Goal: Task Accomplishment & Management: Manage account settings

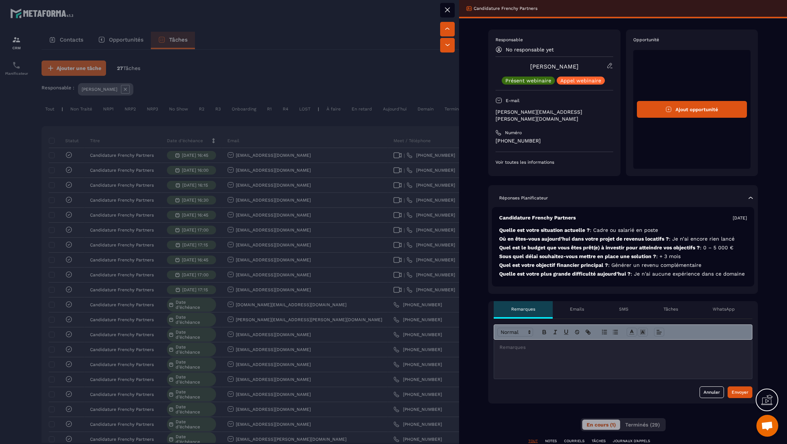
scroll to position [99, 0]
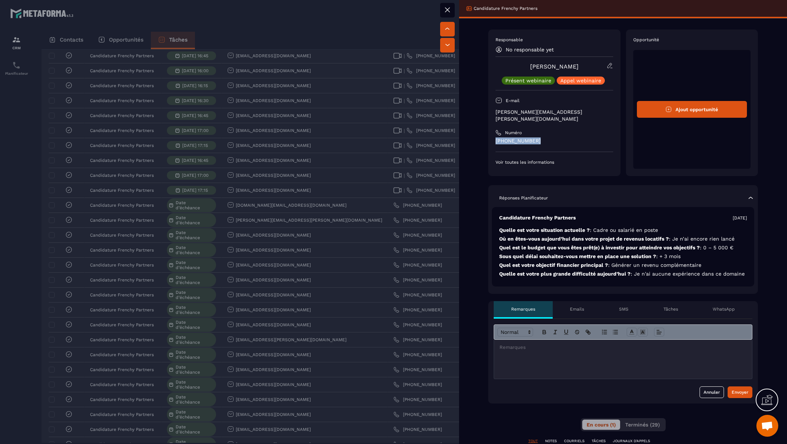
drag, startPoint x: 541, startPoint y: 133, endPoint x: 493, endPoint y: 134, distance: 47.7
click at [493, 134] on div "Responsable No responsable yet [PERSON_NAME] Présent webinaire [PERSON_NAME] we…" at bounding box center [554, 103] width 132 height 146
copy p "[PHONE_NUMBER]"
click at [441, 208] on div at bounding box center [393, 222] width 787 height 444
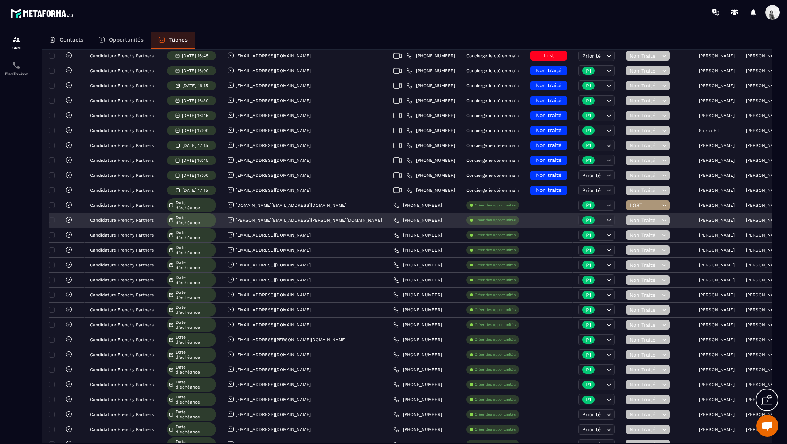
click at [630, 219] on span "Non Traité" at bounding box center [645, 220] width 31 height 6
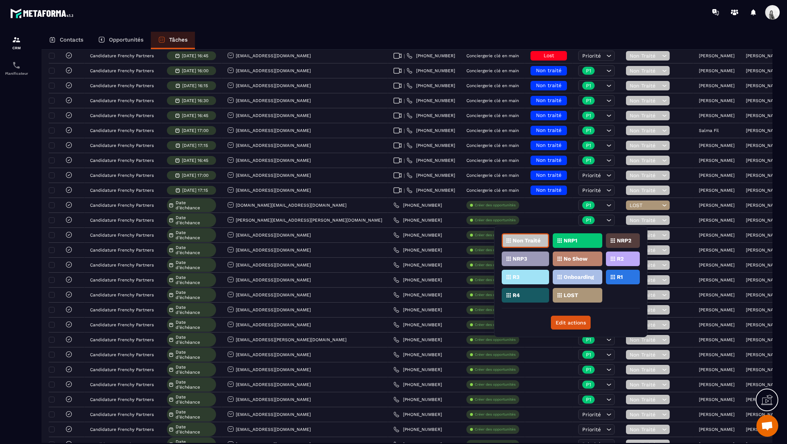
click at [579, 239] on div "NRP1" at bounding box center [578, 240] width 50 height 15
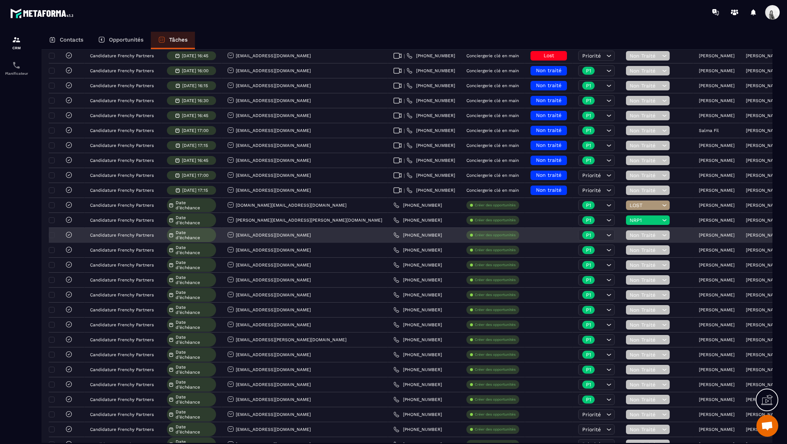
click at [699, 232] on p "[PERSON_NAME]" at bounding box center [717, 234] width 36 height 5
